Goal: Task Accomplishment & Management: Use online tool/utility

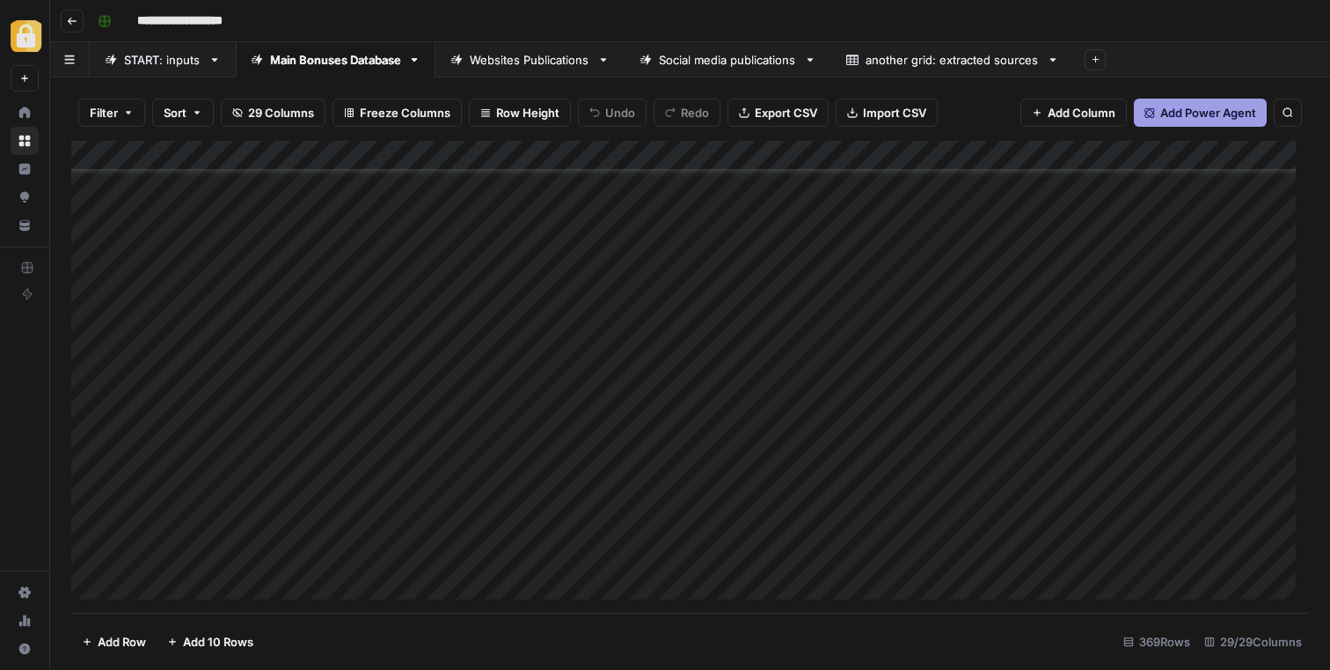
scroll to position [10638, 0]
click at [322, 404] on div "Add Column" at bounding box center [690, 377] width 1238 height 472
click at [305, 406] on div "Add Column" at bounding box center [690, 377] width 1238 height 472
click at [1088, 405] on div "Add Column" at bounding box center [690, 377] width 1238 height 472
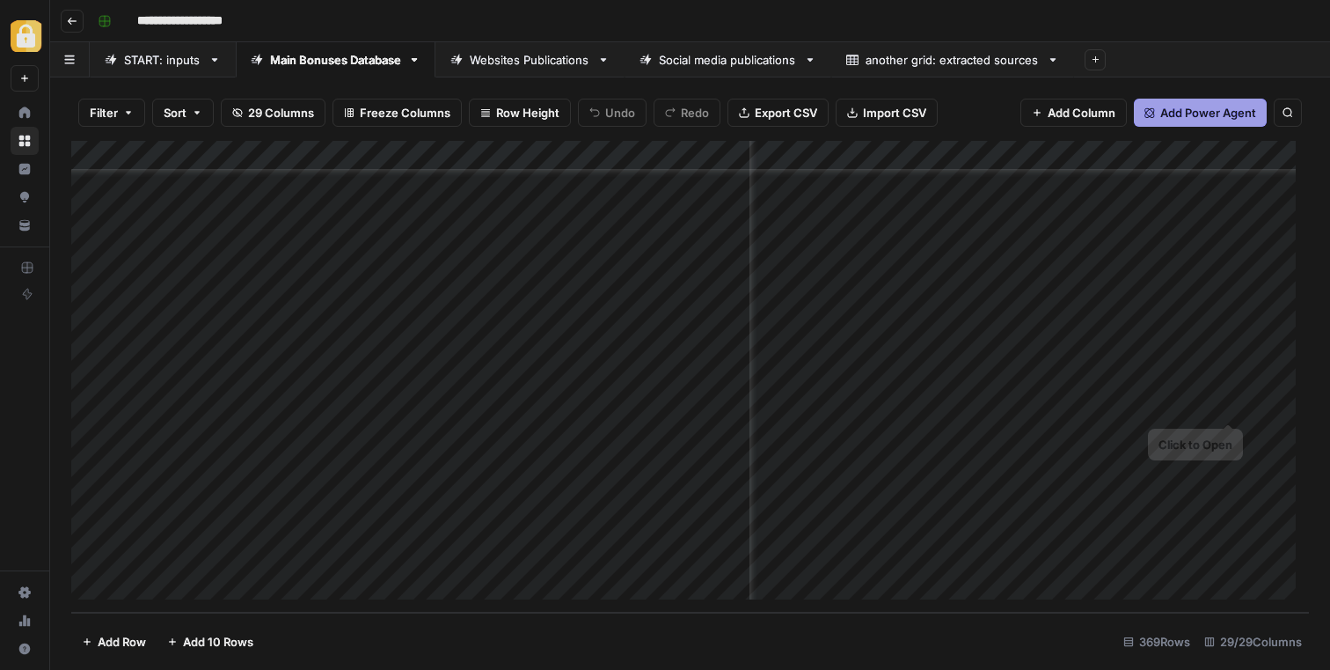
click at [1231, 402] on div "Add Column" at bounding box center [690, 377] width 1238 height 472
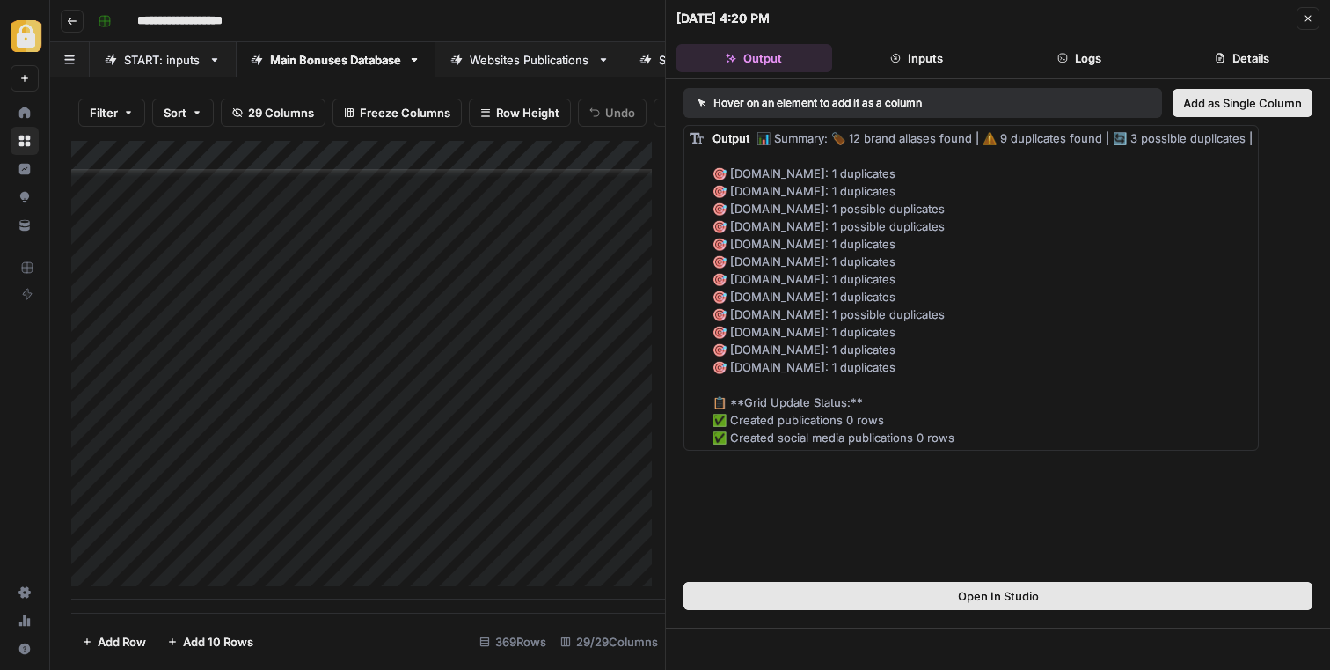
click at [919, 58] on button "Inputs" at bounding box center [917, 58] width 156 height 28
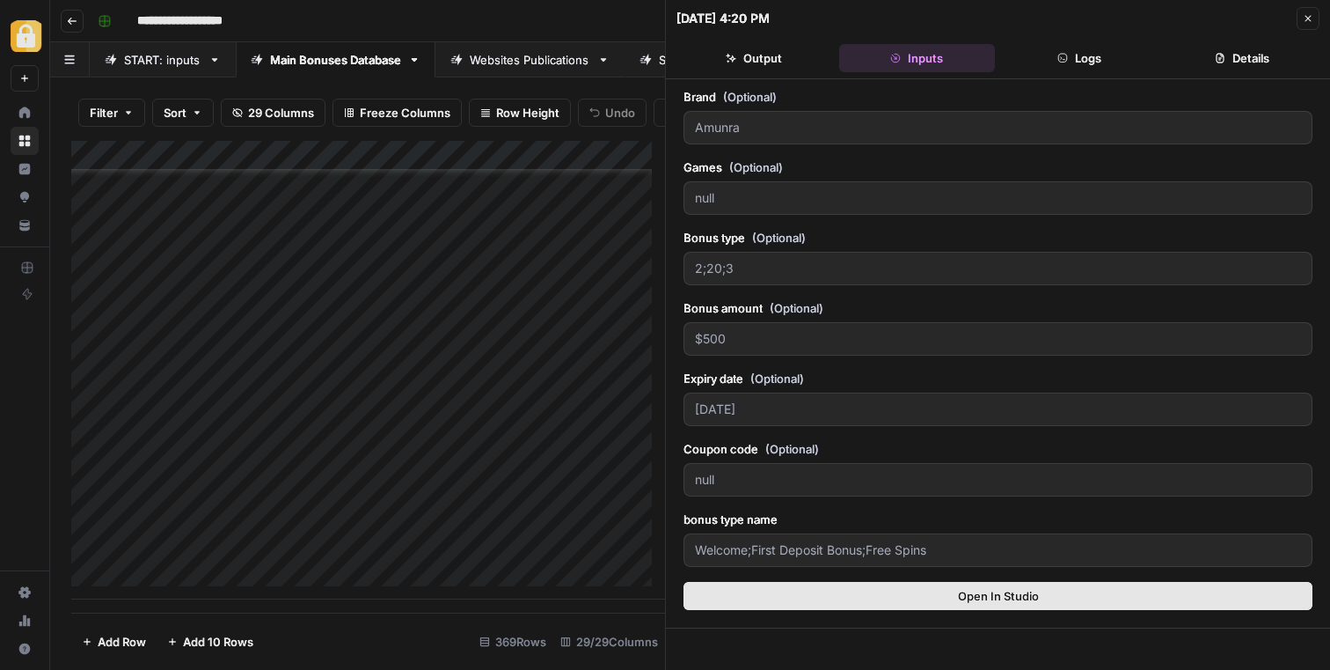
click at [1095, 67] on button "Logs" at bounding box center [1080, 58] width 156 height 28
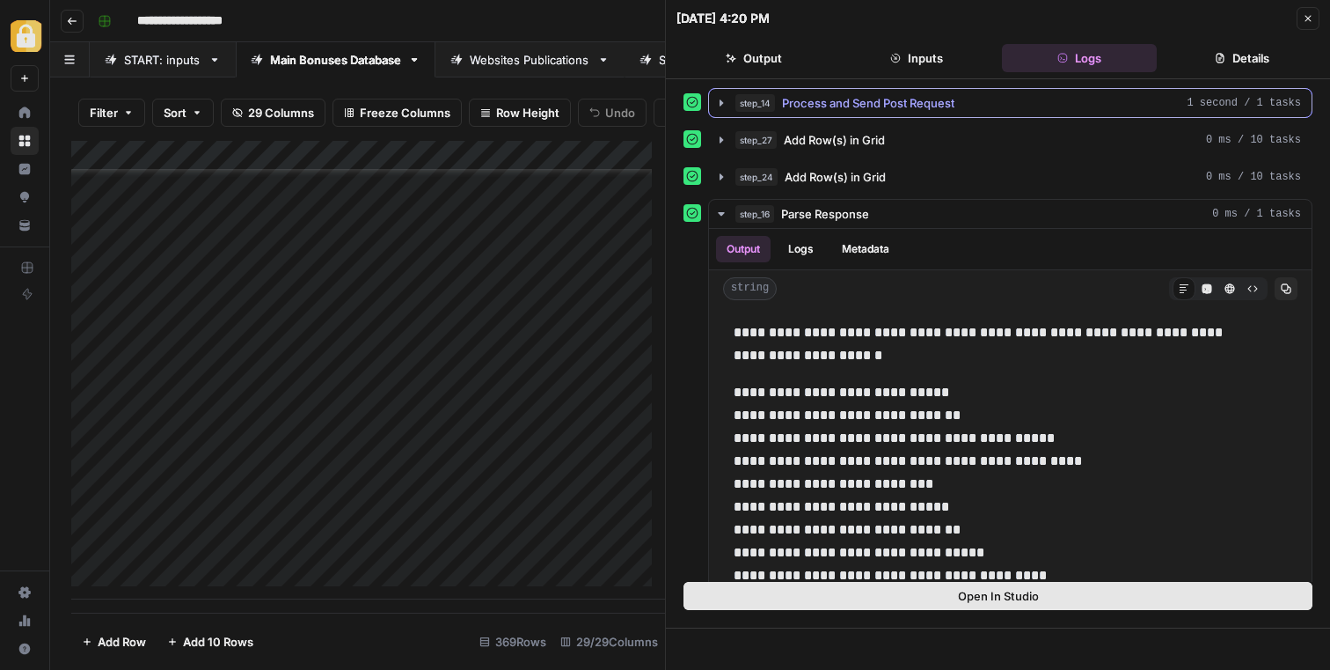
click at [861, 114] on button "step_14 Process and Send Post Request 1 second / 1 tasks" at bounding box center [1010, 103] width 603 height 28
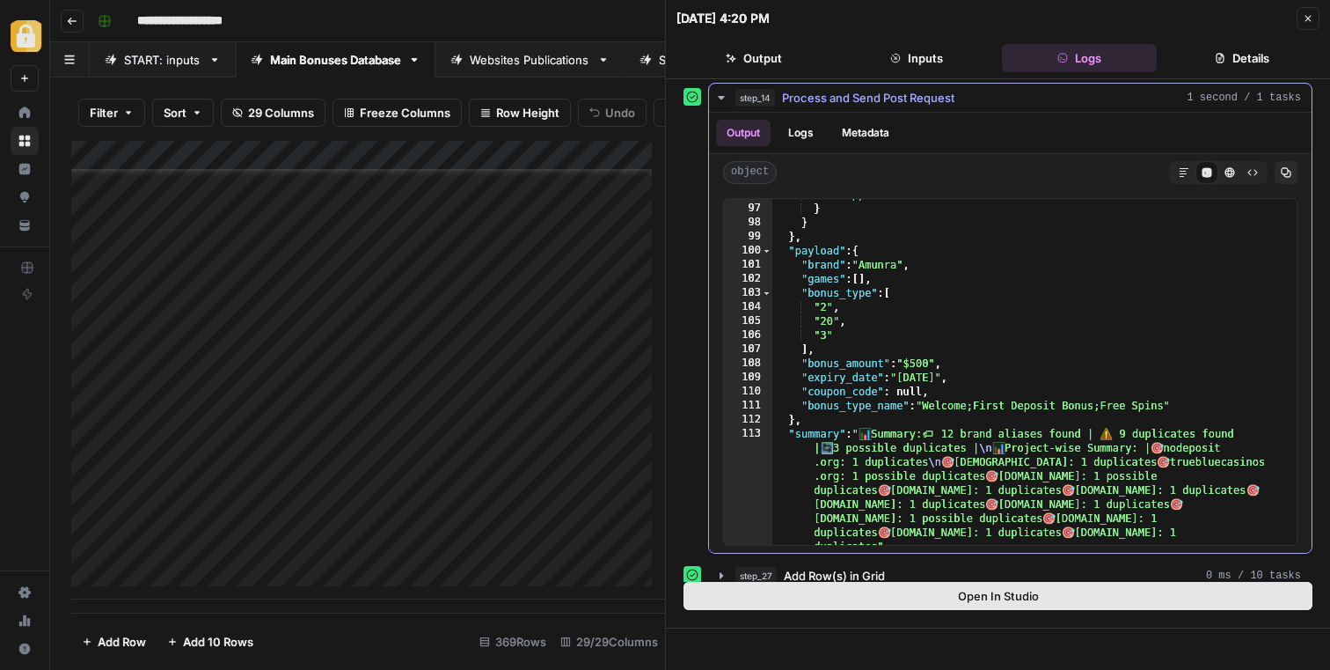
scroll to position [1490, 0]
click at [859, 251] on div ""skippedNoDomain" : 0 } } } , "payload" : { "brand" : "Amunra" , "games" : [ ] …" at bounding box center [1028, 430] width 511 height 487
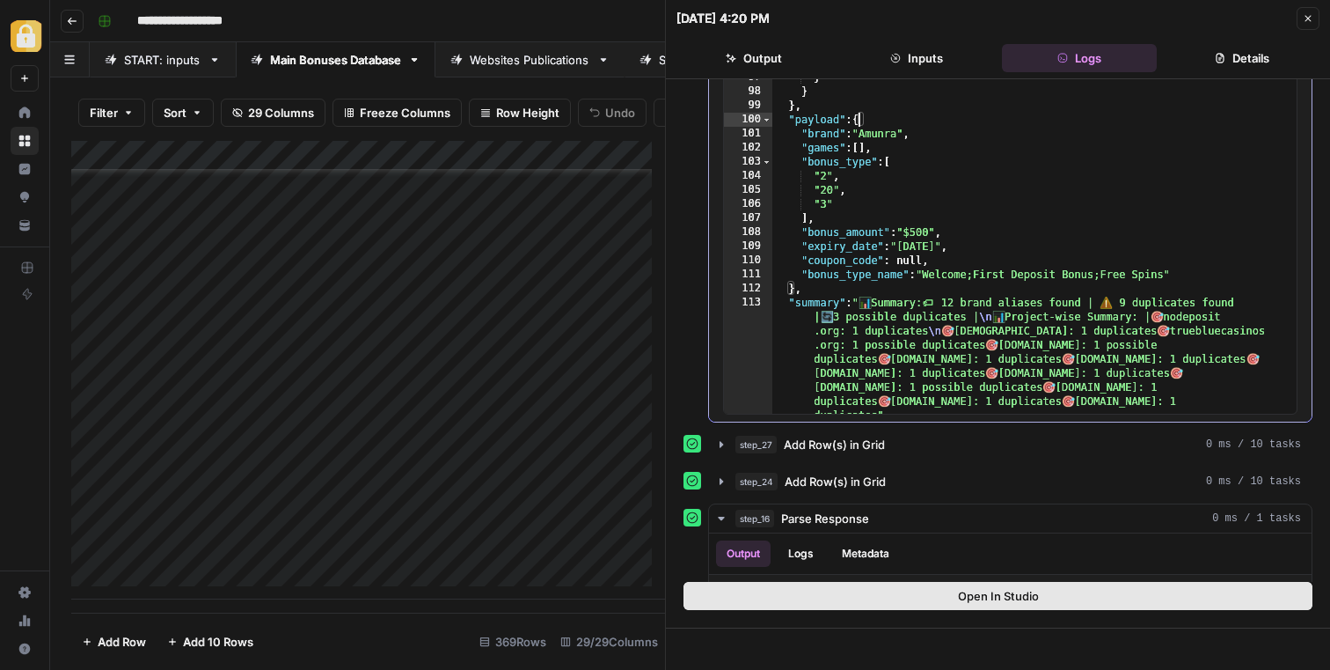
scroll to position [144, 0]
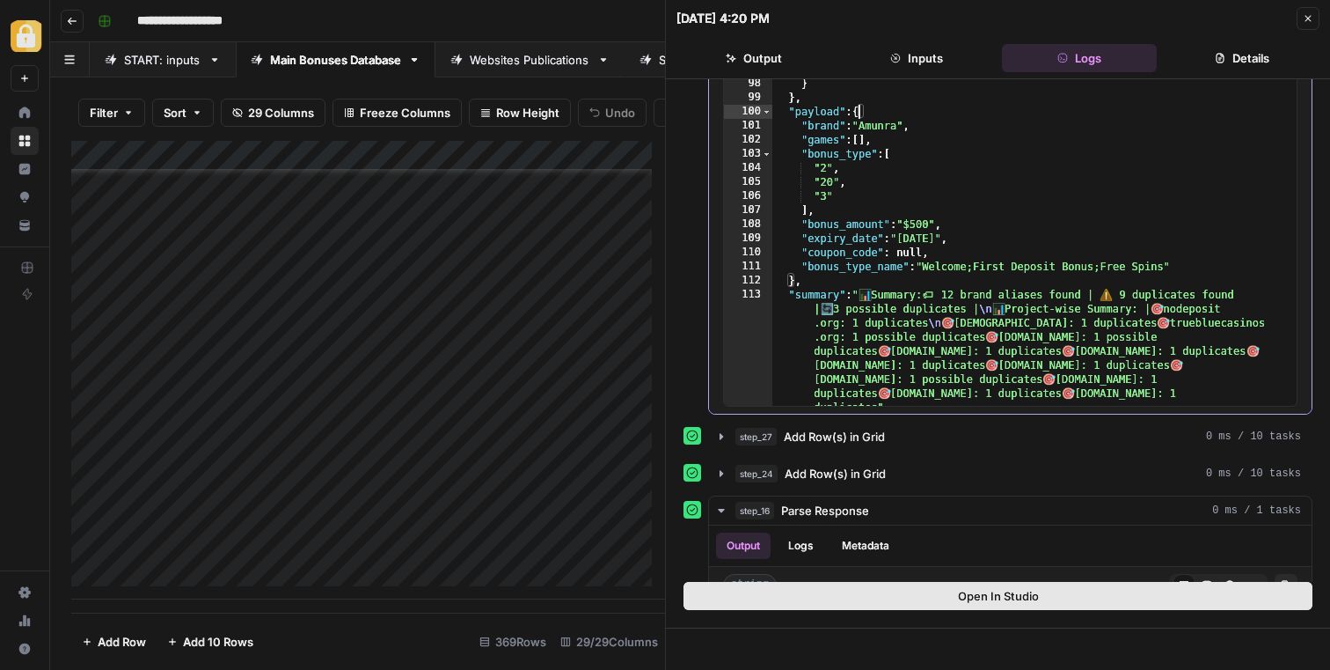
click at [794, 276] on div ""skippedNoDomain" : 0 } } } , "payload" : { "brand" : "Amunra" , "games" : [ ] …" at bounding box center [1028, 291] width 511 height 487
type textarea "**********"
